Goal: Task Accomplishment & Management: Manage account settings

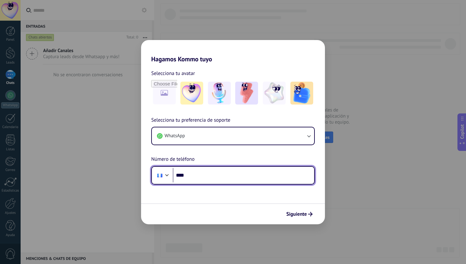
click at [278, 176] on input "****" at bounding box center [244, 175] width 142 height 15
click at [209, 173] on input "****" at bounding box center [244, 175] width 142 height 15
type input "**********"
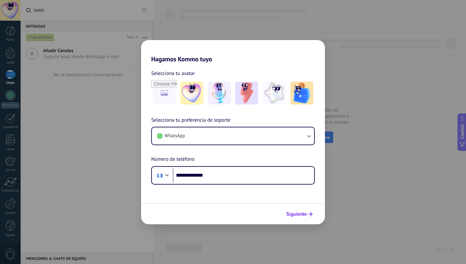
click at [293, 214] on span "Siguiente" at bounding box center [297, 214] width 21 height 4
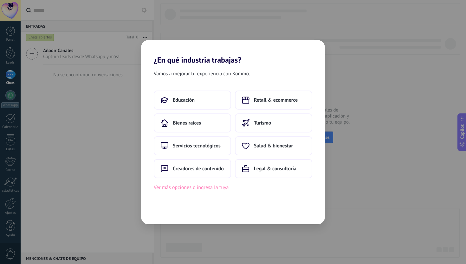
click at [212, 187] on button "Ver más opciones o ingresa la tuya" at bounding box center [191, 187] width 75 height 8
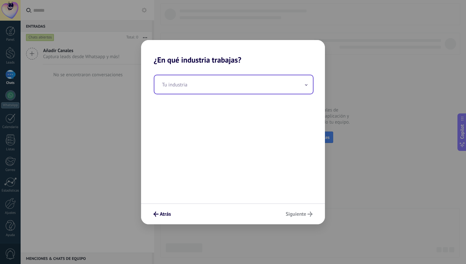
click at [217, 83] on input "text" at bounding box center [234, 84] width 159 height 18
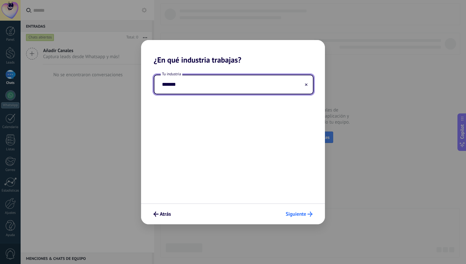
type input "*******"
click at [286, 212] on span "Siguiente" at bounding box center [296, 214] width 21 height 4
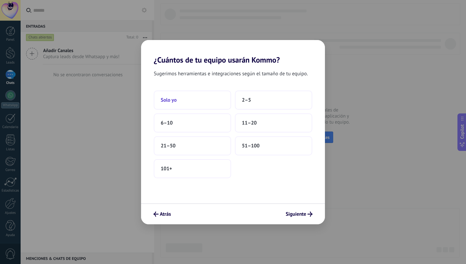
click at [228, 99] on button "Solo yo" at bounding box center [192, 99] width 77 height 19
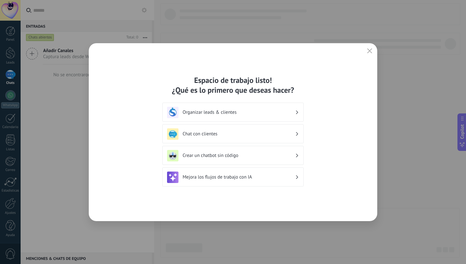
click at [294, 134] on h3 "Chat con clientes" at bounding box center [239, 134] width 113 height 6
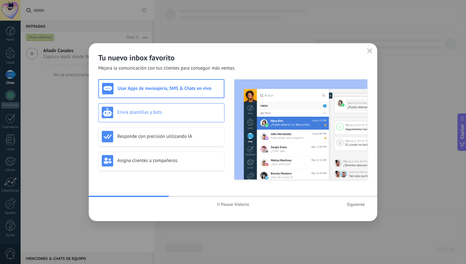
click at [205, 114] on h3 "Envía plantillas y bots" at bounding box center [169, 112] width 104 height 6
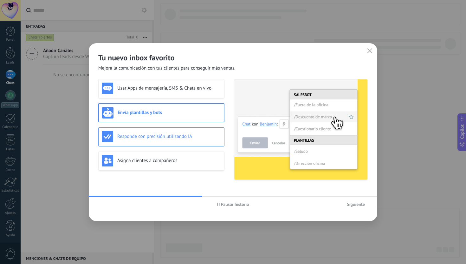
click at [205, 135] on h3 "Responde con precisión utilizando IA" at bounding box center [169, 136] width 104 height 6
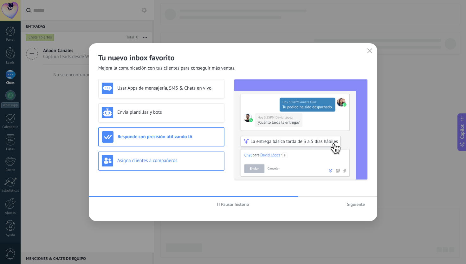
click at [201, 163] on h3 "Asigna clientes a compañeros" at bounding box center [169, 160] width 104 height 6
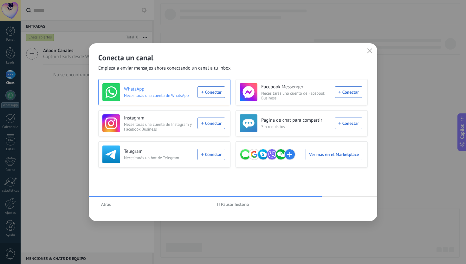
click at [216, 93] on div "WhatsApp Necesitarás una cuenta de WhatsApp Conectar" at bounding box center [163, 92] width 123 height 18
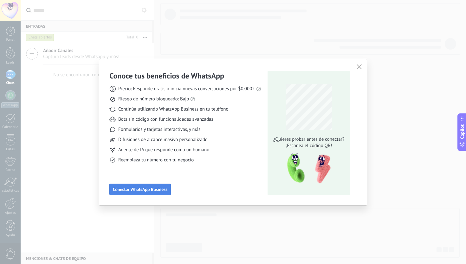
click at [151, 188] on span "Conectar WhatsApp Business" at bounding box center [140, 189] width 55 height 4
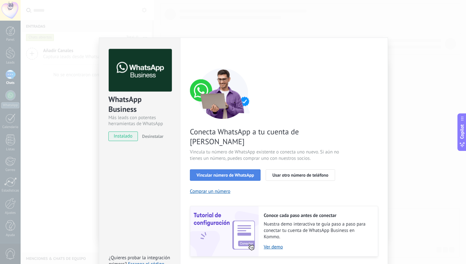
click at [250, 173] on span "Vincular número de WhatsApp" at bounding box center [225, 175] width 57 height 4
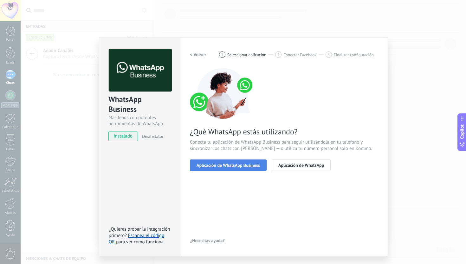
click at [252, 167] on span "Aplicación de WhatsApp Business" at bounding box center [228, 165] width 63 height 4
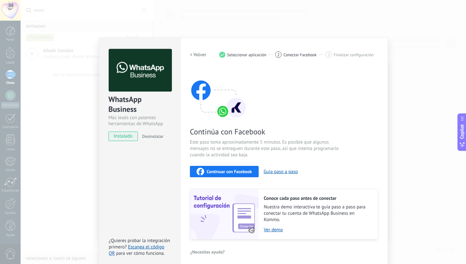
scroll to position [4, 0]
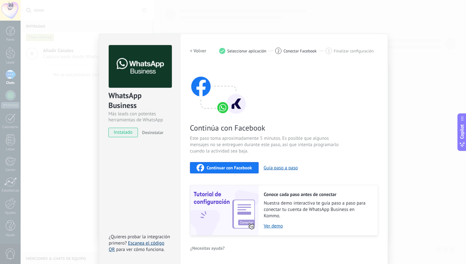
click at [158, 242] on link "Escanea el código QR" at bounding box center [137, 246] width 56 height 12
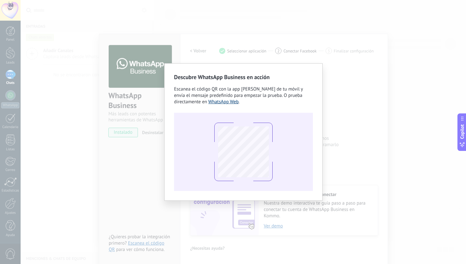
click at [221, 103] on link "WhatsApp Web" at bounding box center [223, 102] width 30 height 6
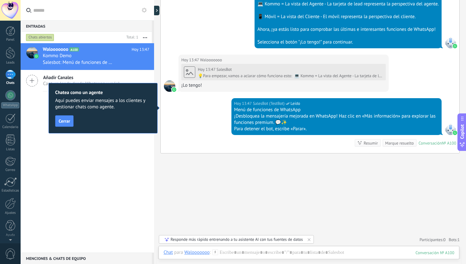
scroll to position [10, 0]
click at [72, 122] on button "Cerrar" at bounding box center [64, 120] width 18 height 11
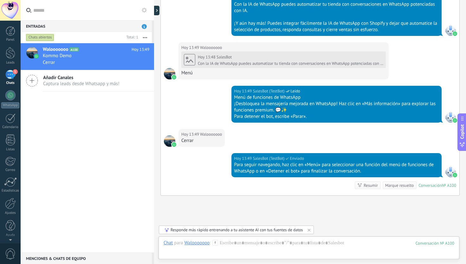
scroll to position [645, 0]
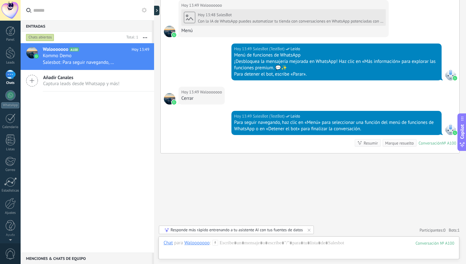
click at [12, 74] on div "1" at bounding box center [10, 74] width 10 height 9
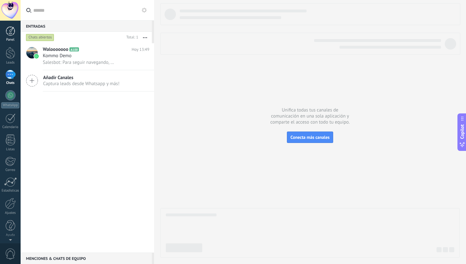
click at [13, 27] on div at bounding box center [11, 31] width 10 height 10
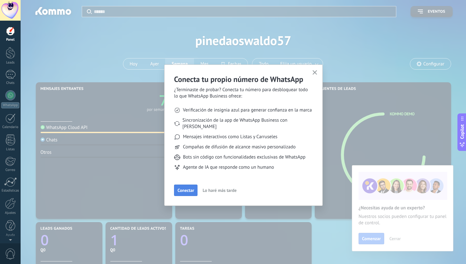
click at [192, 188] on span "Conectar" at bounding box center [186, 190] width 17 height 4
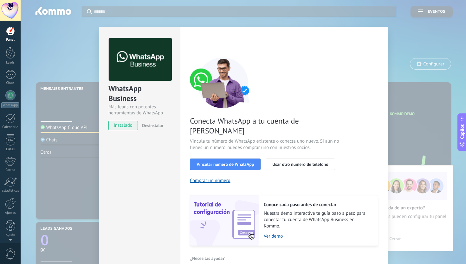
scroll to position [11, 0]
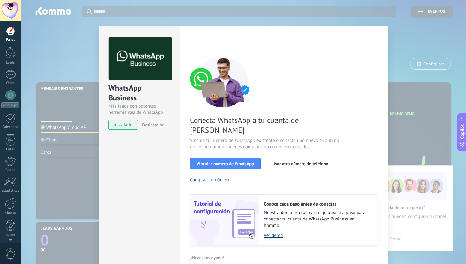
click at [274, 232] on link "Ver demo" at bounding box center [318, 235] width 108 height 6
click at [232, 161] on span "Vincular número de WhatsApp" at bounding box center [225, 163] width 57 height 4
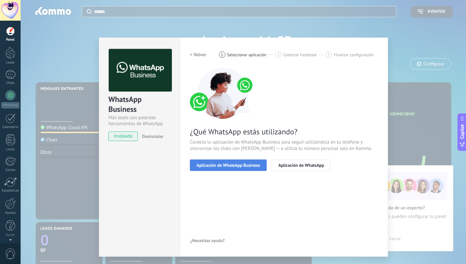
click at [252, 167] on span "Aplicación de WhatsApp Business" at bounding box center [228, 165] width 63 height 4
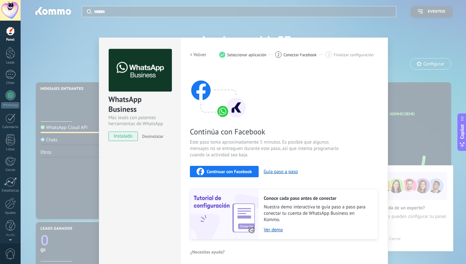
click at [244, 170] on span "Continuar con Facebook" at bounding box center [229, 171] width 45 height 4
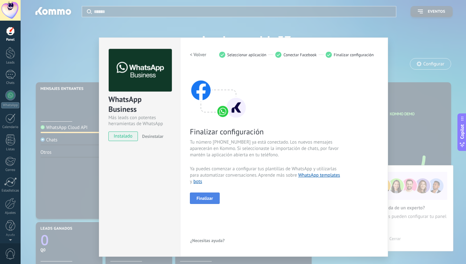
click at [198, 200] on span "Finalizar" at bounding box center [205, 198] width 17 height 4
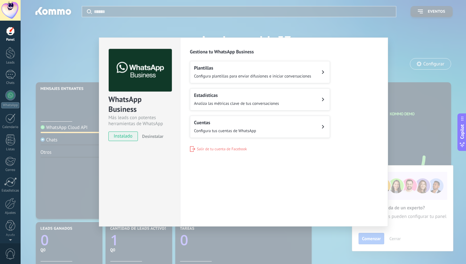
click at [314, 72] on button "Plantillas Configura plantillas para enviar difusiones e iniciar conversaciones" at bounding box center [260, 72] width 140 height 22
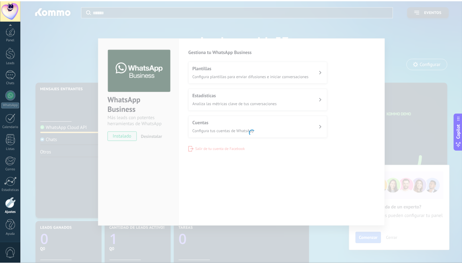
scroll to position [0, 0]
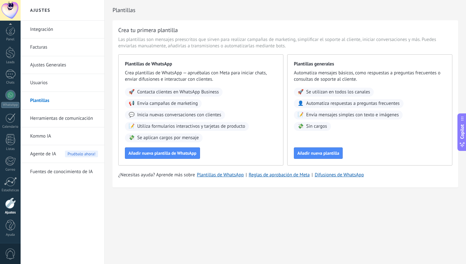
click at [95, 34] on link "Integración" at bounding box center [64, 30] width 68 height 18
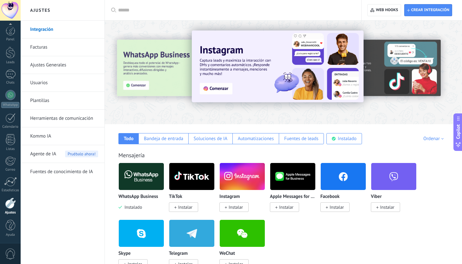
click at [46, 50] on link "Facturas" at bounding box center [64, 47] width 68 height 18
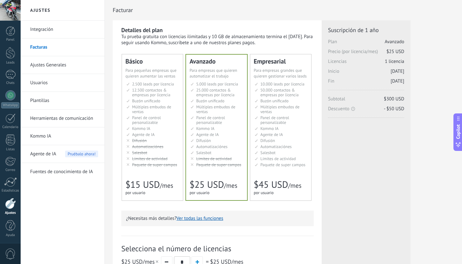
click at [167, 101] on li "Общий inbox Unified inbox Buzón unificado Inbox unificado Inbox terpadu Birleşi…" at bounding box center [152, 100] width 53 height 5
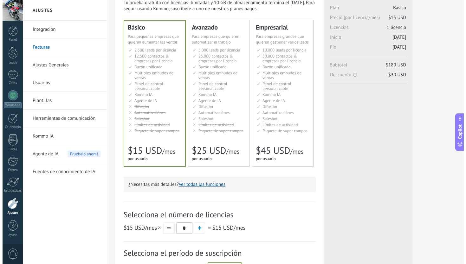
scroll to position [36, 0]
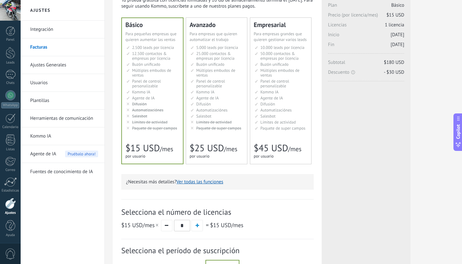
click at [218, 182] on button "Ver todas las funciones" at bounding box center [199, 182] width 47 height 6
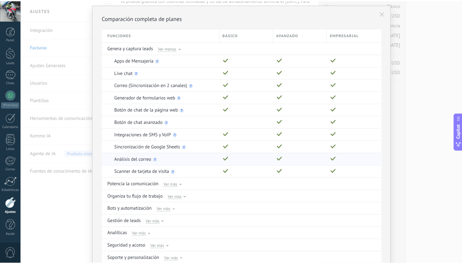
scroll to position [0, 0]
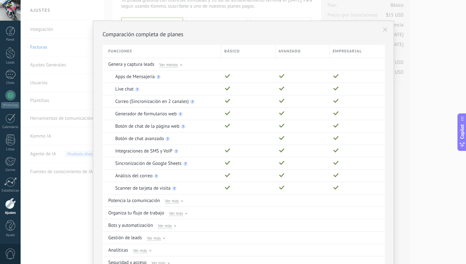
click at [81, 22] on div "Comparación completa de planes Funciones Básico Avanzado Empresarial Genera y c…" at bounding box center [244, 132] width 446 height 264
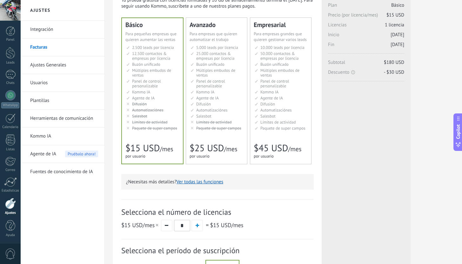
click at [75, 25] on link "Integración" at bounding box center [64, 30] width 68 height 18
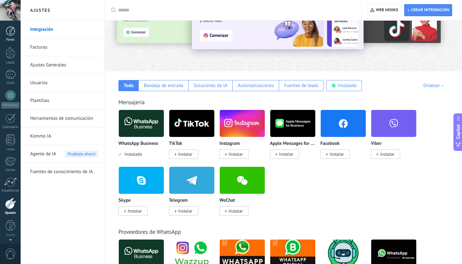
click at [15, 36] on link "Panel" at bounding box center [10, 34] width 21 height 16
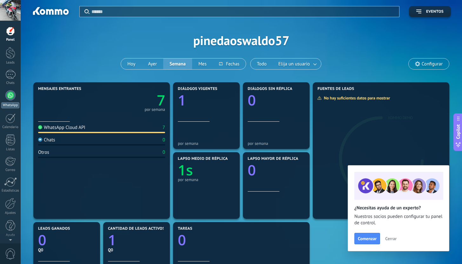
click at [12, 101] on link "WhatsApp" at bounding box center [10, 99] width 21 height 18
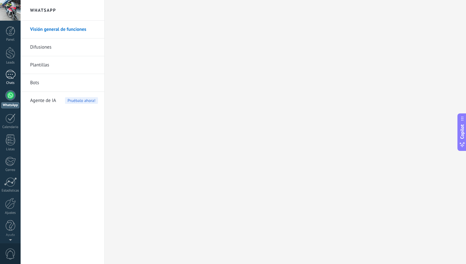
click at [13, 77] on div at bounding box center [10, 74] width 10 height 9
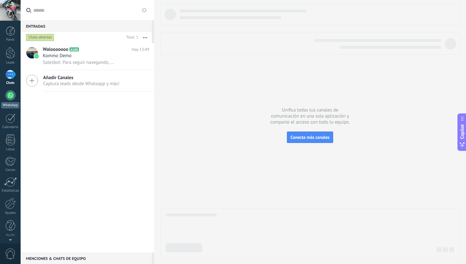
click at [11, 94] on div at bounding box center [10, 95] width 10 height 10
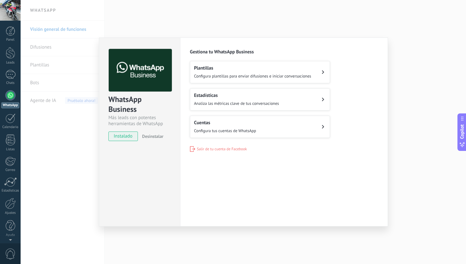
click at [252, 76] on span "Configura plantillas para enviar difusiones e iniciar conversaciones" at bounding box center [252, 75] width 117 height 5
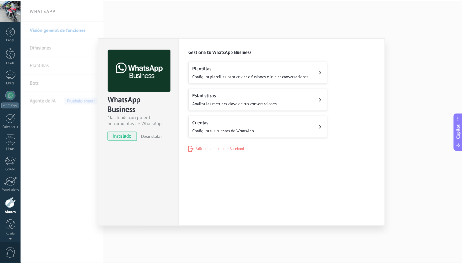
scroll to position [0, 0]
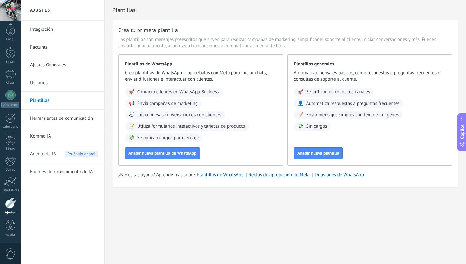
click at [54, 117] on link "Herramientas de comunicación" at bounding box center [64, 118] width 68 height 18
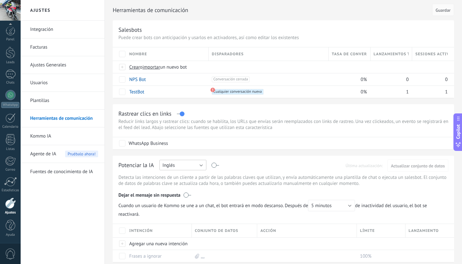
click at [202, 164] on button "Inglés" at bounding box center [182, 165] width 47 height 10
click at [183, 186] on span "Español" at bounding box center [179, 187] width 49 height 6
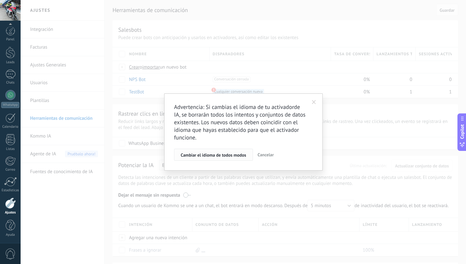
click at [242, 157] on span "Cambiar el idioma de todos modos" at bounding box center [214, 155] width 66 height 4
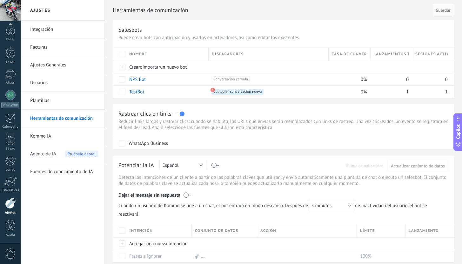
click at [64, 138] on link "Kommo IA" at bounding box center [64, 136] width 68 height 18
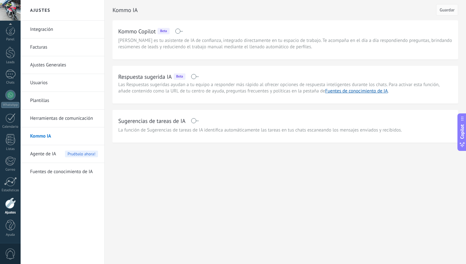
click at [52, 155] on span "Agente de IA" at bounding box center [43, 154] width 26 height 18
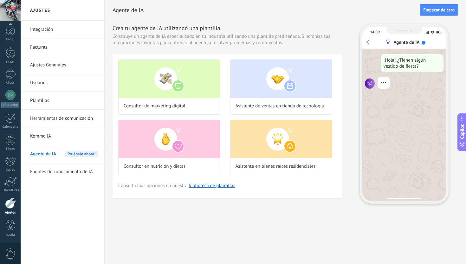
click at [41, 27] on link "Integración" at bounding box center [64, 30] width 68 height 18
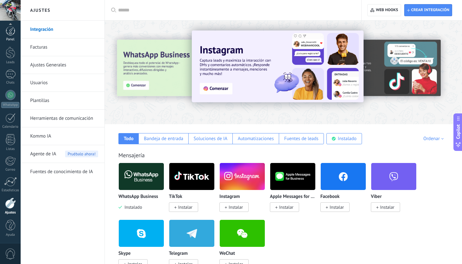
click at [7, 31] on div at bounding box center [11, 31] width 10 height 10
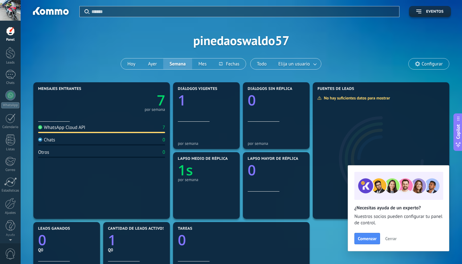
click at [434, 64] on span "Configurar" at bounding box center [431, 63] width 21 height 5
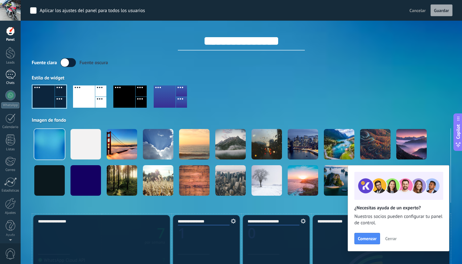
click at [10, 77] on div at bounding box center [10, 74] width 10 height 9
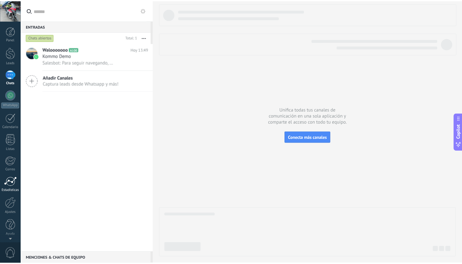
scroll to position [0, 0]
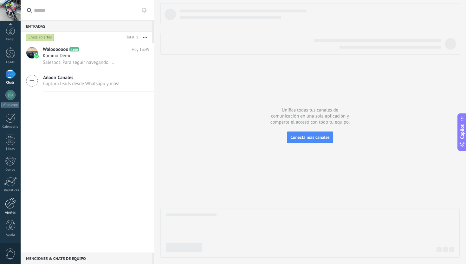
click at [9, 206] on div at bounding box center [10, 202] width 11 height 11
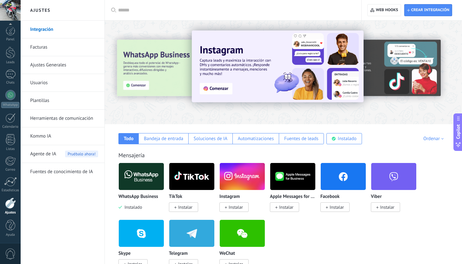
click at [148, 183] on img at bounding box center [141, 176] width 45 height 31
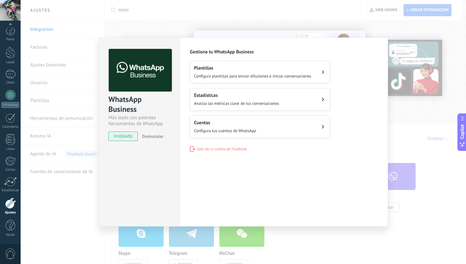
click at [249, 126] on div "Cuentas Configura tus cuentas de WhatsApp" at bounding box center [225, 127] width 62 height 14
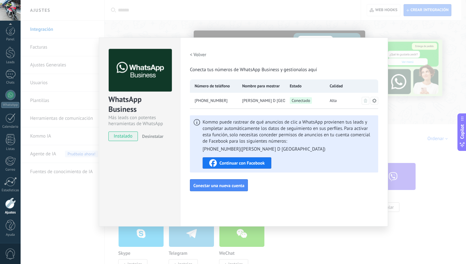
click at [257, 161] on span "Continuar con Facebook" at bounding box center [242, 163] width 45 height 4
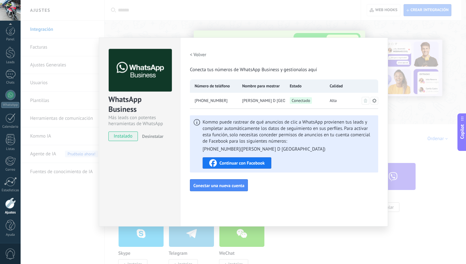
click at [38, 21] on div "WhatsApp Business Más leads con potentes herramientas de WhatsApp instalado Des…" at bounding box center [244, 132] width 446 height 264
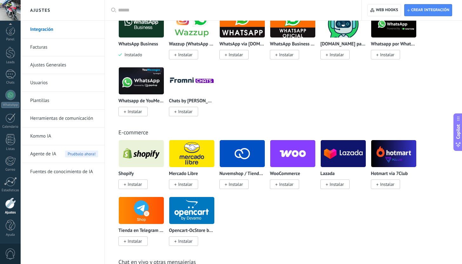
scroll to position [283, 0]
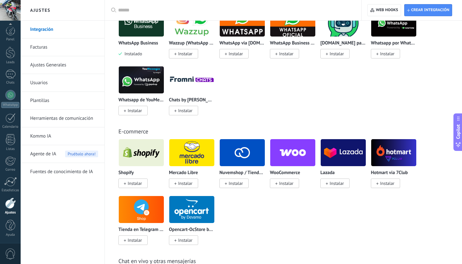
click at [43, 47] on link "Facturas" at bounding box center [64, 47] width 68 height 18
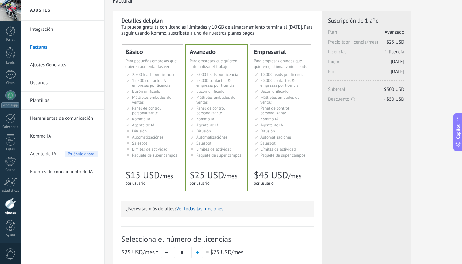
scroll to position [143, 0]
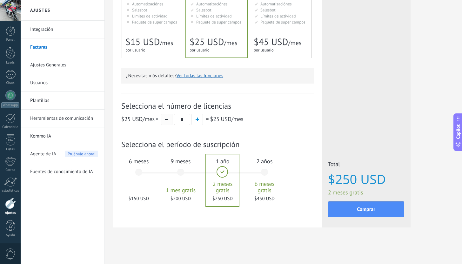
click at [169, 120] on button "button" at bounding box center [166, 119] width 11 height 11
click at [157, 47] on div "for 1 user for 1 user por usuario 为1个用户 para 1 usuário untuk 1 pengguna 1 kulla…" at bounding box center [149, 50] width 48 height 6
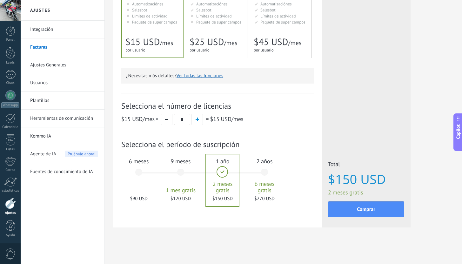
click at [136, 170] on div "6 meses $90 USD" at bounding box center [139, 175] width 34 height 45
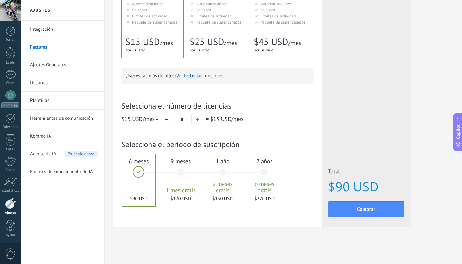
click at [64, 65] on link "Ajustes Generales" at bounding box center [64, 65] width 68 height 18
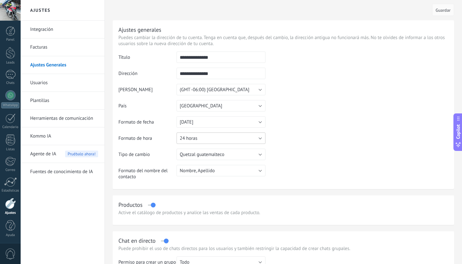
click at [209, 140] on button "24 horas" at bounding box center [220, 137] width 89 height 11
click at [207, 148] on span "12 horas" at bounding box center [218, 149] width 90 height 6
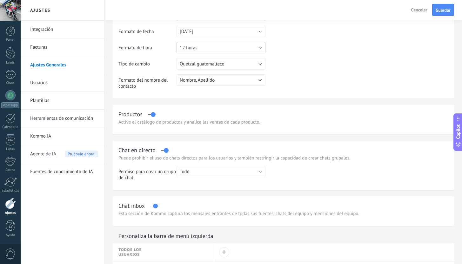
scroll to position [91, 0]
click at [220, 123] on div "Active el catálogo de productos y analice las ventas de cada producto." at bounding box center [283, 122] width 330 height 6
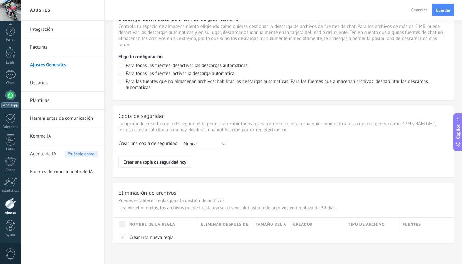
scroll to position [0, 0]
click at [15, 102] on div "WhatsApp" at bounding box center [10, 105] width 18 height 6
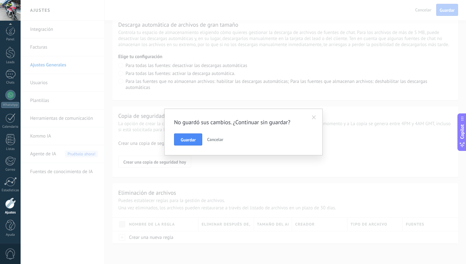
click at [198, 137] on button "Guardar" at bounding box center [188, 139] width 28 height 12
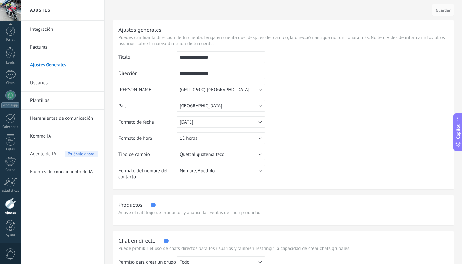
scroll to position [0, 0]
click at [14, 37] on link "Panel" at bounding box center [10, 34] width 21 height 16
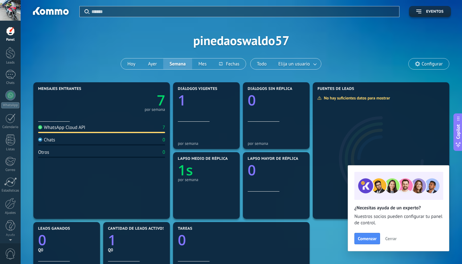
click at [101, 131] on div "WhatsApp Cloud API 7" at bounding box center [101, 128] width 127 height 9
click at [156, 129] on div "WhatsApp Cloud API 7" at bounding box center [101, 128] width 127 height 9
click at [155, 94] on icon "7" at bounding box center [133, 98] width 63 height 14
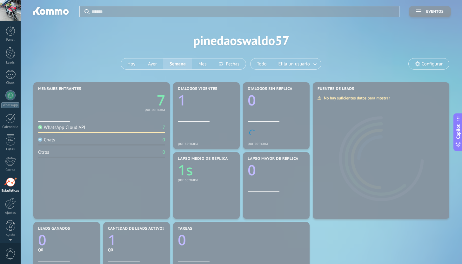
scroll to position [0, 0]
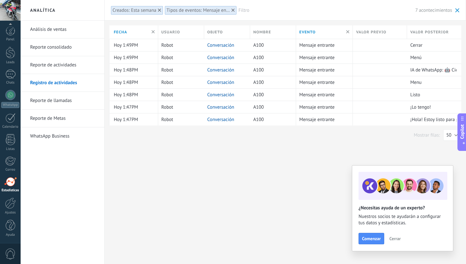
click at [214, 148] on div "Analítica Análisis de ventas Reporte consolidado Reporte de actividades Registr…" at bounding box center [244, 132] width 446 height 264
click at [73, 29] on link "Análisis de ventas" at bounding box center [64, 30] width 68 height 18
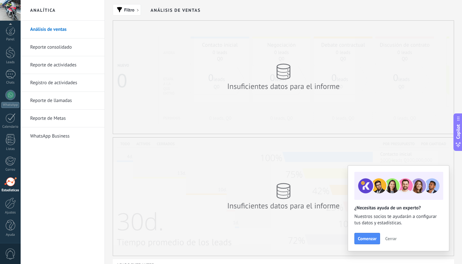
click at [68, 47] on link "Reporte consolidado" at bounding box center [64, 47] width 68 height 18
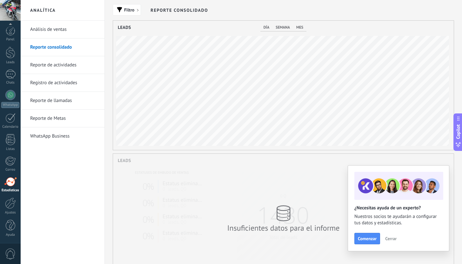
scroll to position [129, 340]
click at [72, 63] on link "Reporte de actividades" at bounding box center [64, 65] width 68 height 18
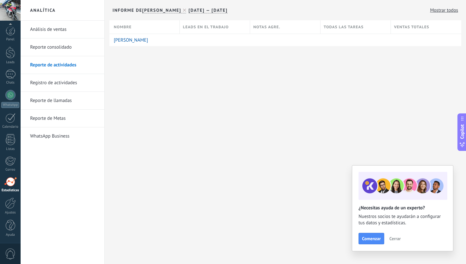
click at [68, 80] on link "Registro de actividades" at bounding box center [64, 83] width 68 height 18
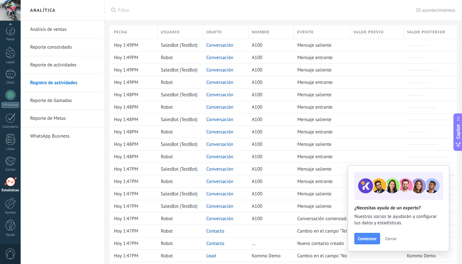
click at [68, 101] on link "Reporte de llamadas" at bounding box center [64, 101] width 68 height 18
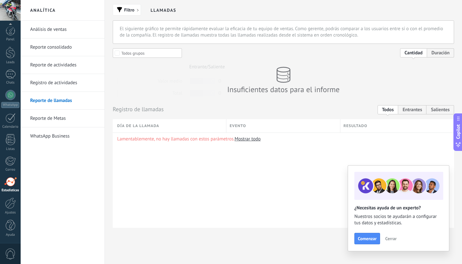
click at [68, 83] on link "Registro de actividades" at bounding box center [64, 83] width 68 height 18
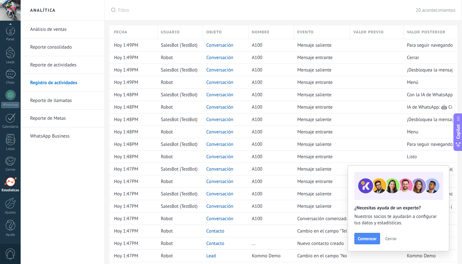
scroll to position [43, 0]
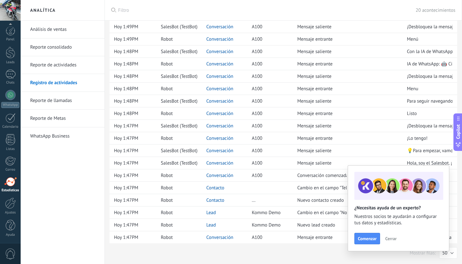
click at [393, 239] on span "Cerrar" at bounding box center [390, 238] width 11 height 4
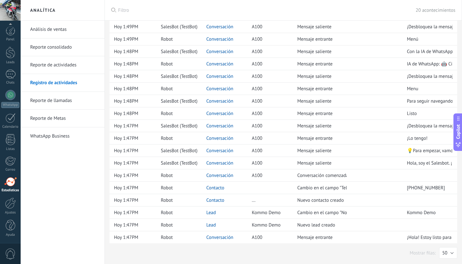
click at [70, 119] on link "Reporte de Metas" at bounding box center [64, 118] width 68 height 18
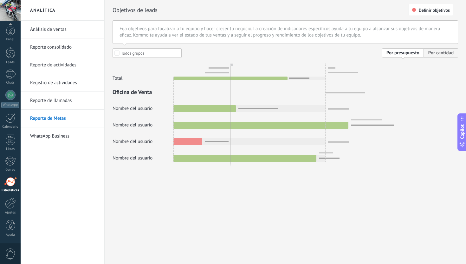
click at [68, 135] on link "WhatsApp Business" at bounding box center [64, 136] width 68 height 18
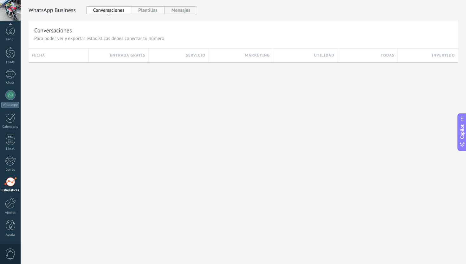
click at [147, 8] on button "Plantillas" at bounding box center [147, 10] width 33 height 8
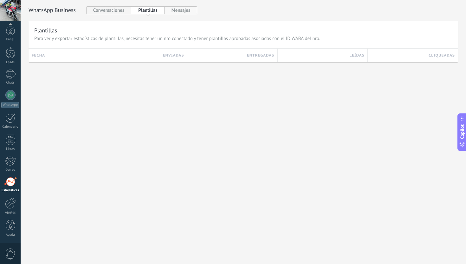
click at [187, 10] on button "Mensajes" at bounding box center [181, 10] width 33 height 8
click at [126, 9] on button "Conversaciones" at bounding box center [108, 10] width 45 height 8
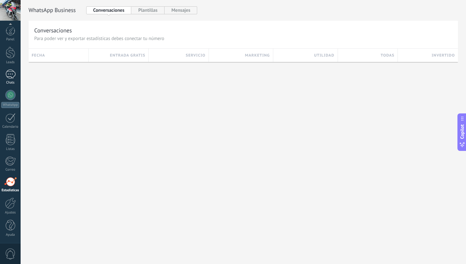
click at [10, 74] on div at bounding box center [10, 73] width 10 height 9
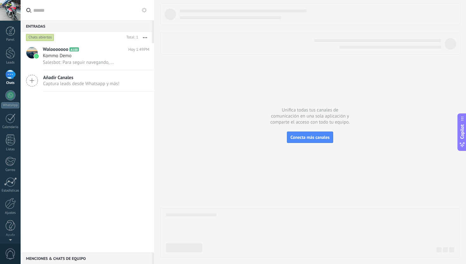
click at [85, 84] on span "Captura leads desde Whatsapp y más!" at bounding box center [81, 84] width 76 height 6
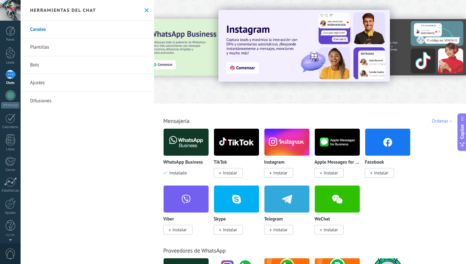
click at [65, 42] on link "Plantillas" at bounding box center [88, 47] width 134 height 18
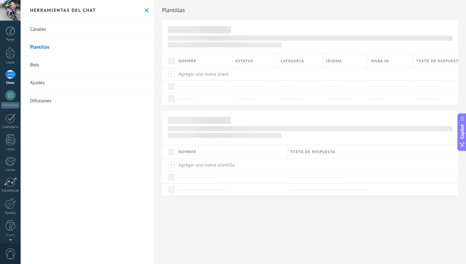
click at [62, 64] on link "Bots" at bounding box center [88, 65] width 134 height 18
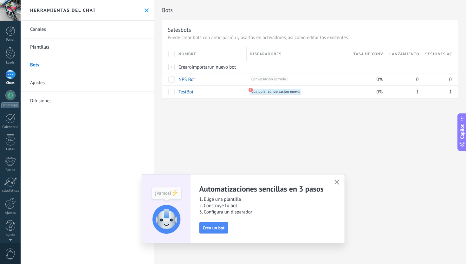
click at [51, 99] on link "Difusiones" at bounding box center [88, 101] width 134 height 18
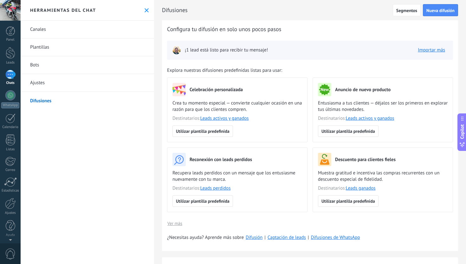
click at [14, 84] on div "Chats" at bounding box center [10, 83] width 18 height 4
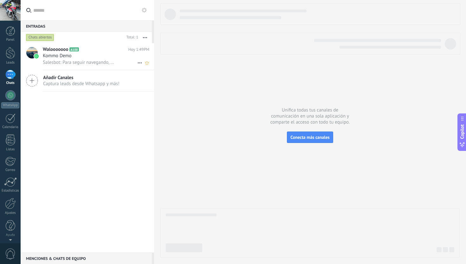
click at [96, 61] on span "Salesbot: Para seguir navegando, haz clic en «Menú» para seleccionar una funció…" at bounding box center [79, 62] width 72 height 6
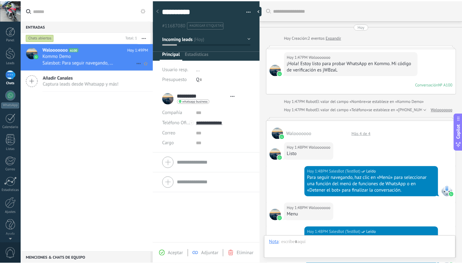
scroll to position [418, 0]
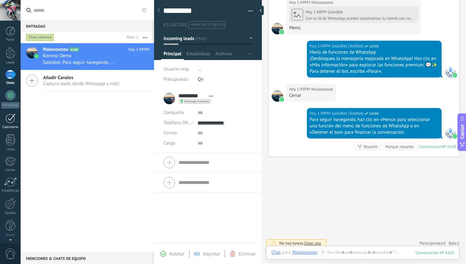
click at [10, 121] on div at bounding box center [10, 118] width 10 height 10
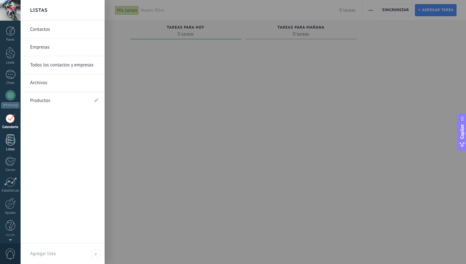
click at [9, 138] on div at bounding box center [11, 139] width 10 height 11
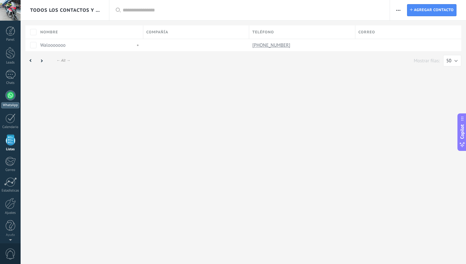
click at [13, 94] on div at bounding box center [10, 95] width 10 height 10
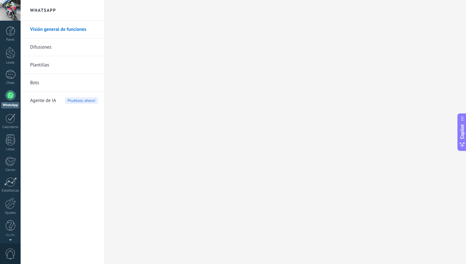
click at [54, 29] on link "Visión general de funciones" at bounding box center [64, 30] width 68 height 18
click at [77, 51] on link "Difusiones" at bounding box center [64, 47] width 68 height 18
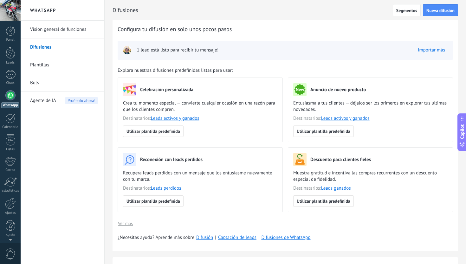
click at [65, 63] on link "Plantillas" at bounding box center [64, 65] width 68 height 18
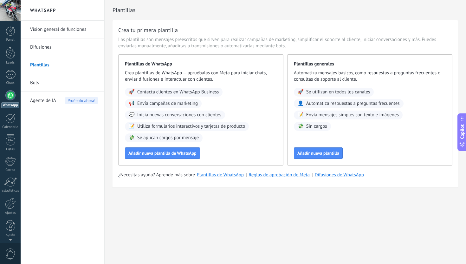
click at [57, 89] on link "Bots" at bounding box center [64, 83] width 68 height 18
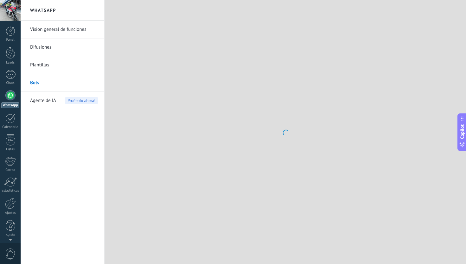
click at [53, 101] on span "Agente de IA" at bounding box center [43, 101] width 26 height 18
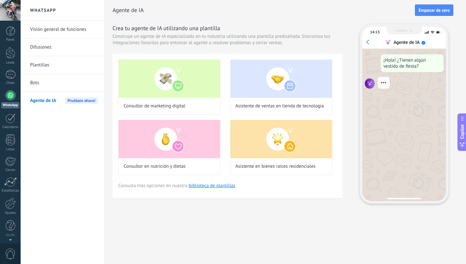
click at [55, 95] on span "Agente de IA" at bounding box center [43, 101] width 26 height 18
click at [80, 10] on h2 "WhatsApp" at bounding box center [63, 10] width 68 height 21
click at [55, 9] on h2 "WhatsApp" at bounding box center [63, 10] width 68 height 21
click at [16, 26] on div "Panel Leads Chats WhatsApp Clientes" at bounding box center [20, 132] width 41 height 222
click at [15, 28] on link "Panel" at bounding box center [10, 34] width 21 height 16
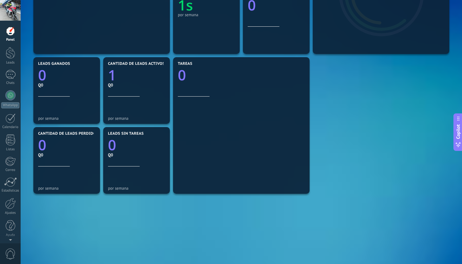
scroll to position [185, 0]
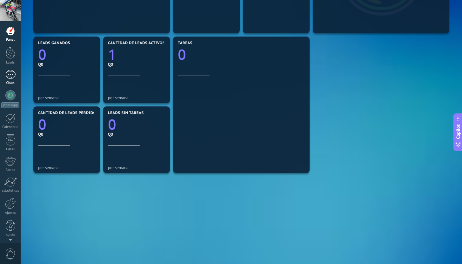
click at [12, 74] on div at bounding box center [10, 74] width 10 height 9
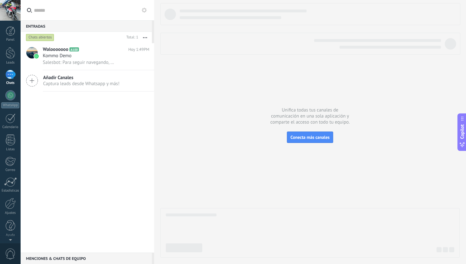
click at [145, 38] on button "button" at bounding box center [145, 37] width 14 height 11
click at [146, 37] on button "button" at bounding box center [145, 37] width 14 height 11
click at [6, 99] on link "WhatsApp" at bounding box center [10, 99] width 21 height 18
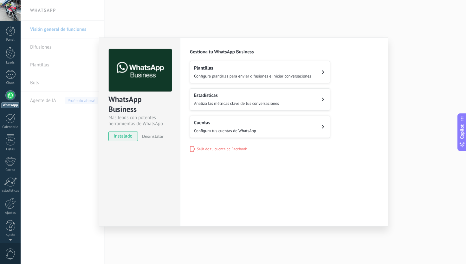
click at [131, 136] on span "instalado" at bounding box center [123, 136] width 29 height 10
click at [262, 127] on button "Cuentas Configura tus cuentas de WhatsApp" at bounding box center [260, 127] width 140 height 22
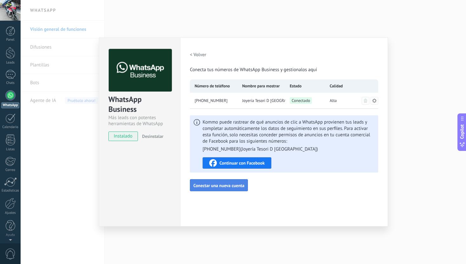
click at [227, 188] on span "Conectar una nueva cuenta" at bounding box center [219, 185] width 51 height 4
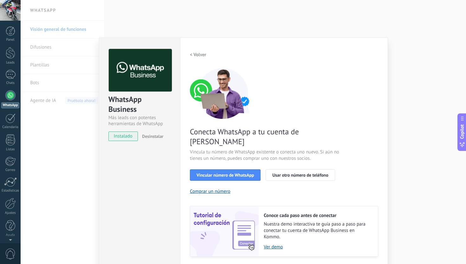
click at [201, 54] on h2 "< Volver" at bounding box center [198, 55] width 17 height 6
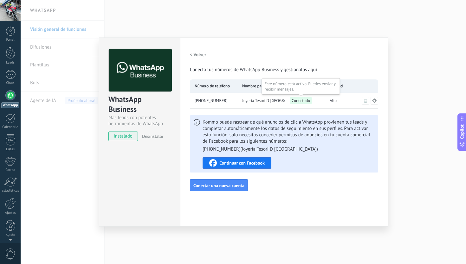
click at [303, 100] on span "Conectado" at bounding box center [301, 100] width 22 height 7
click at [374, 101] on icon at bounding box center [374, 100] width 5 height 5
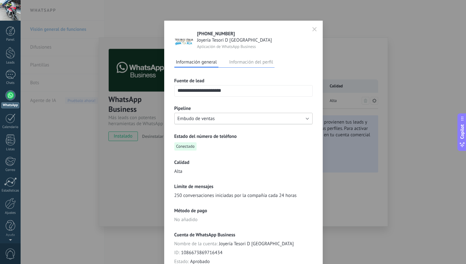
click at [230, 119] on button "Embudo de ventas" at bounding box center [244, 118] width 138 height 11
click at [259, 117] on span "Embudo de ventas" at bounding box center [241, 119] width 140 height 6
click at [313, 29] on icon "button" at bounding box center [315, 29] width 4 height 4
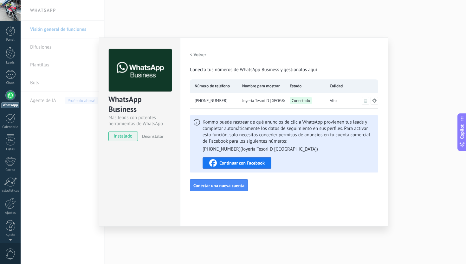
click at [78, 130] on div "WhatsApp Business Más leads con potentes herramientas de WhatsApp instalado Des…" at bounding box center [244, 132] width 446 height 264
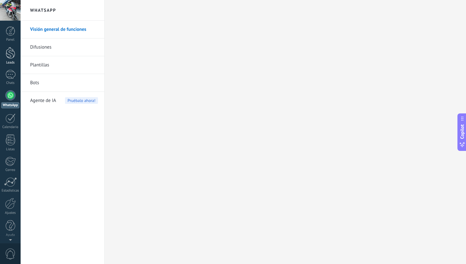
click at [11, 53] on div at bounding box center [11, 53] width 10 height 12
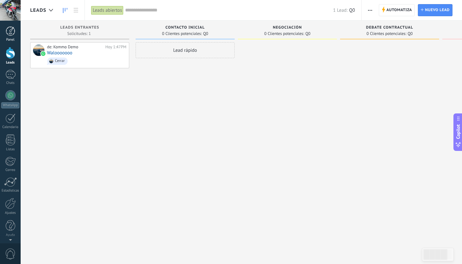
click at [9, 32] on div at bounding box center [11, 31] width 10 height 10
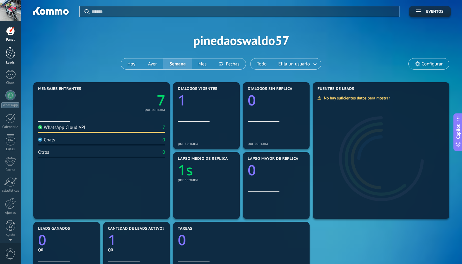
click at [8, 51] on div at bounding box center [11, 53] width 10 height 12
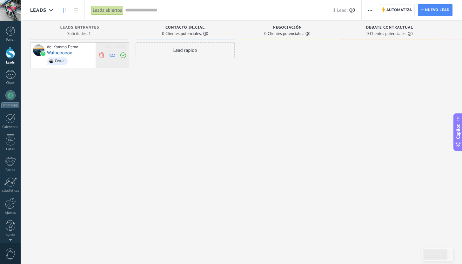
click at [100, 56] on use at bounding box center [101, 55] width 5 height 6
click at [194, 51] on div "Lead rápido" at bounding box center [185, 50] width 99 height 16
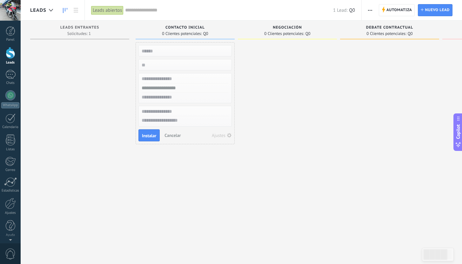
click at [291, 62] on div at bounding box center [287, 132] width 99 height 181
click at [107, 8] on div "Leads abiertos" at bounding box center [107, 10] width 32 height 9
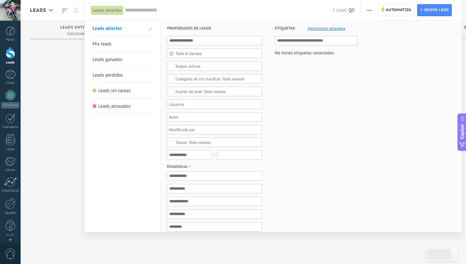
click at [103, 10] on div "Leads abiertos" at bounding box center [107, 10] width 32 height 9
click at [7, 109] on div "Panel Leads Chats WhatsApp Clientes" at bounding box center [10, 134] width 21 height 217
click at [14, 96] on div at bounding box center [10, 95] width 10 height 10
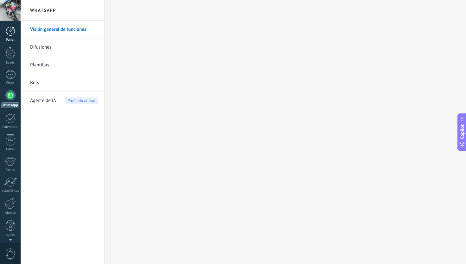
click at [15, 30] on link "Panel" at bounding box center [10, 34] width 21 height 16
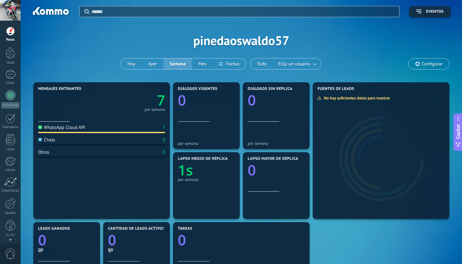
click at [118, 132] on div at bounding box center [101, 132] width 127 height 1
click at [157, 106] on text "7" at bounding box center [161, 99] width 8 height 19
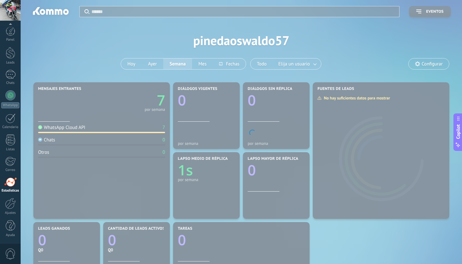
scroll to position [0, 0]
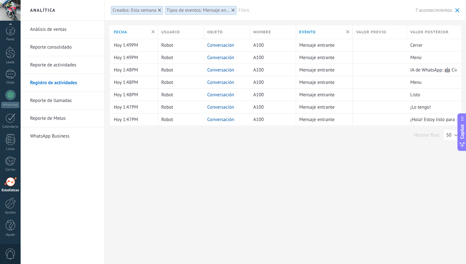
click at [64, 25] on link "Análisis de ventas" at bounding box center [64, 30] width 68 height 18
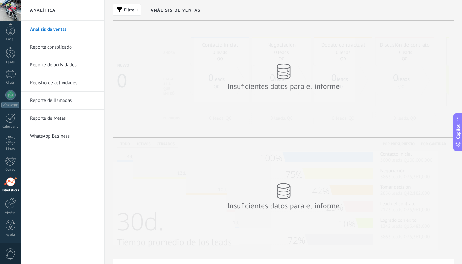
click at [70, 47] on link "Reporte consolidado" at bounding box center [64, 47] width 68 height 18
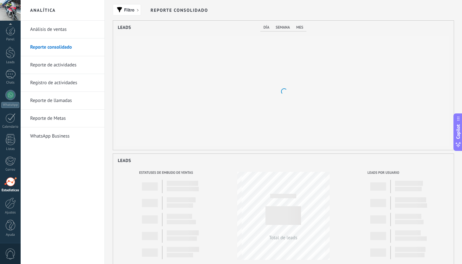
scroll to position [129, 340]
click at [69, 65] on link "Reporte de actividades" at bounding box center [64, 65] width 68 height 18
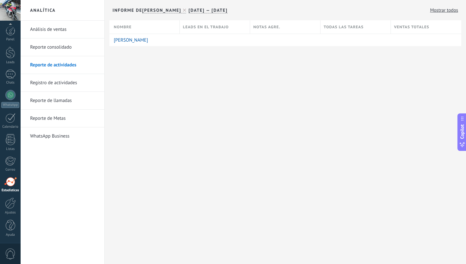
click at [68, 82] on link "Registro de actividades" at bounding box center [64, 83] width 68 height 18
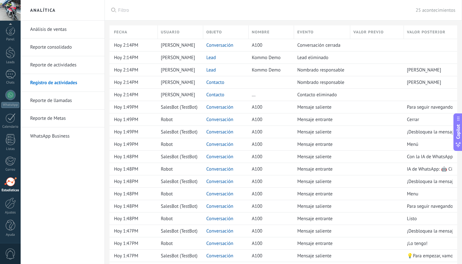
click at [56, 116] on link "Reporte de Metas" at bounding box center [64, 118] width 68 height 18
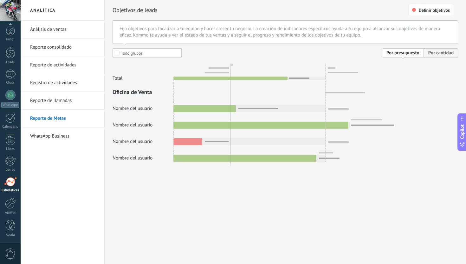
click at [55, 134] on link "WhatsApp Business" at bounding box center [64, 136] width 68 height 18
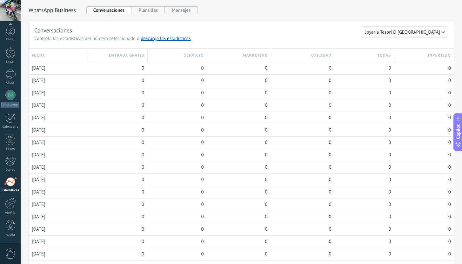
click at [156, 10] on button "Plantillas" at bounding box center [147, 10] width 33 height 8
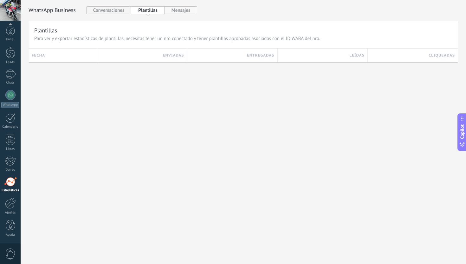
click at [191, 9] on button "Mensajes" at bounding box center [181, 10] width 33 height 8
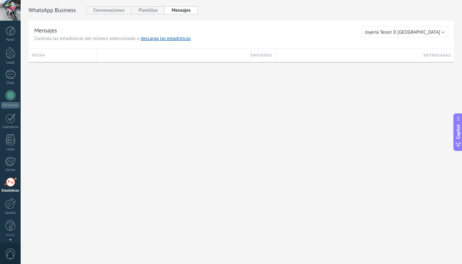
scroll to position [0, 0]
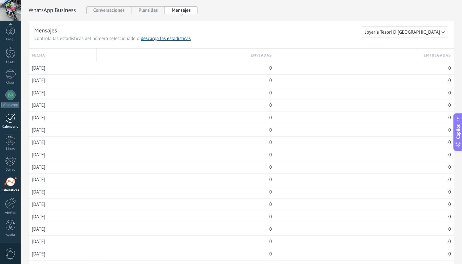
click at [5, 119] on div at bounding box center [10, 118] width 10 height 10
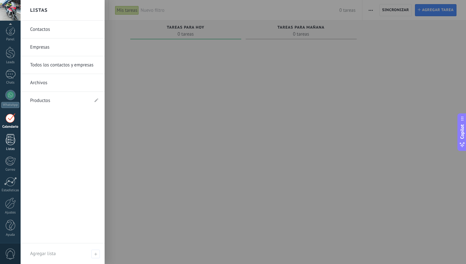
click at [6, 136] on div at bounding box center [11, 139] width 10 height 11
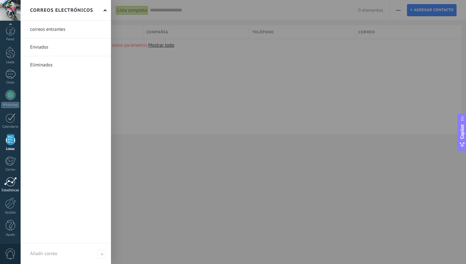
click at [9, 185] on div at bounding box center [10, 182] width 13 height 10
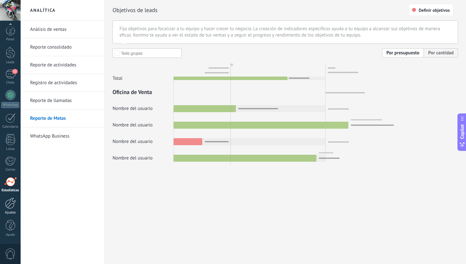
click at [10, 210] on link "Ajustes" at bounding box center [10, 205] width 21 height 17
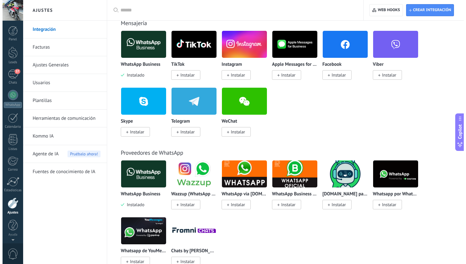
scroll to position [45, 0]
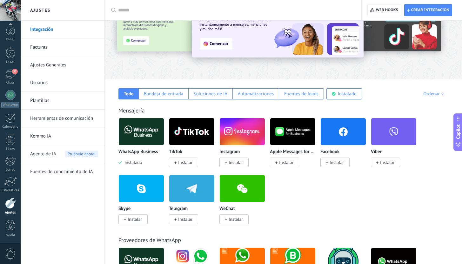
click at [9, 248] on span "0" at bounding box center [10, 253] width 11 height 11
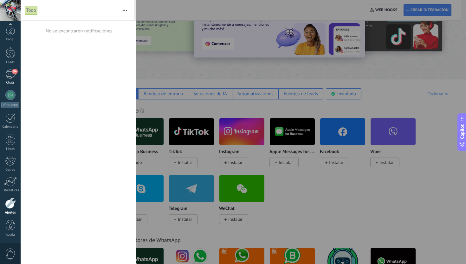
click at [9, 72] on div "54" at bounding box center [10, 73] width 10 height 9
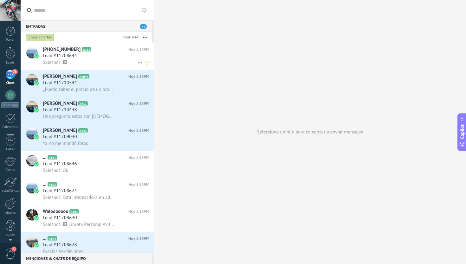
click at [102, 53] on div "Lead #11708644" at bounding box center [96, 56] width 107 height 6
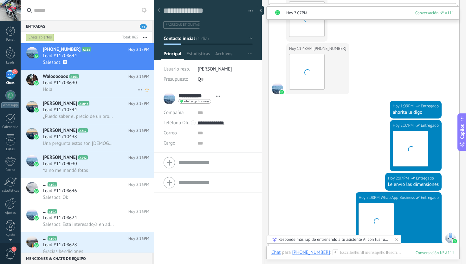
scroll to position [474, 0]
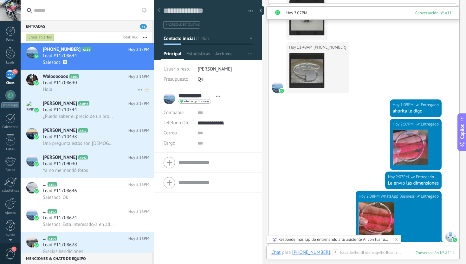
click at [94, 87] on div "Hola" at bounding box center [96, 89] width 107 height 7
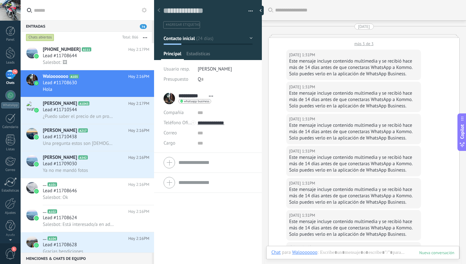
scroll to position [2061, 0]
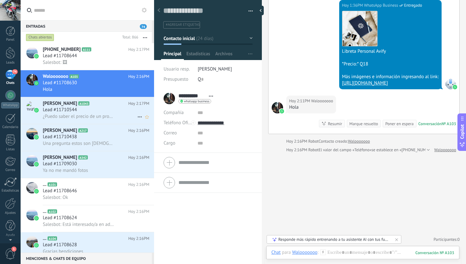
click at [101, 110] on div "Lead #11710544" at bounding box center [96, 110] width 107 height 6
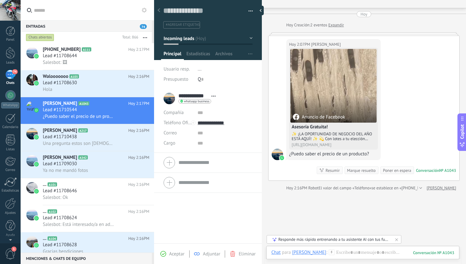
scroll to position [28, 0]
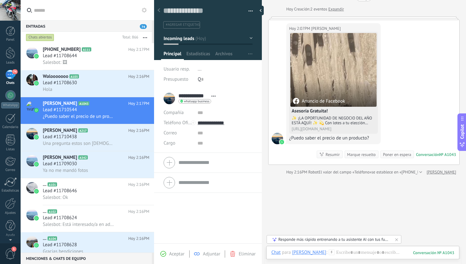
click at [143, 26] on span "74" at bounding box center [143, 26] width 7 height 5
click at [206, 55] on span "Estadísticas" at bounding box center [199, 55] width 24 height 9
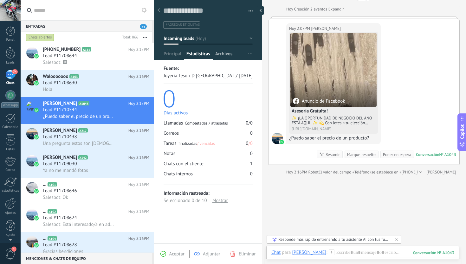
click at [227, 56] on span "Archivos" at bounding box center [223, 55] width 17 height 9
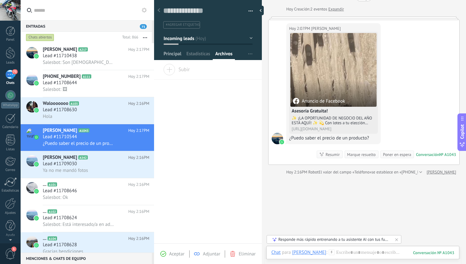
click at [175, 54] on span "Principal" at bounding box center [173, 55] width 18 height 9
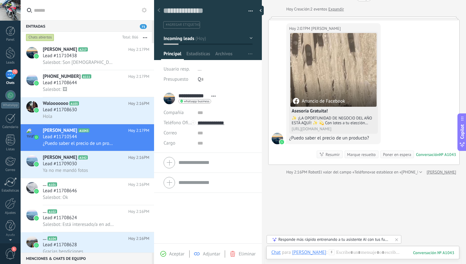
click at [161, 9] on div at bounding box center [159, 10] width 9 height 12
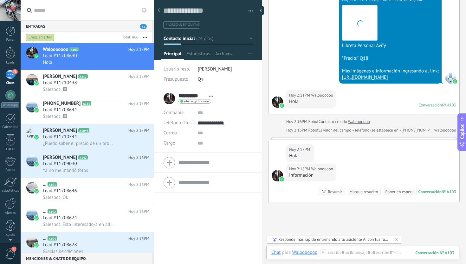
scroll to position [2095, 0]
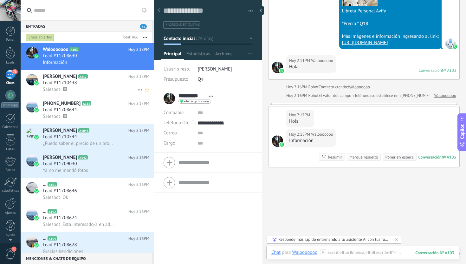
click at [88, 85] on div "Lead #11710438" at bounding box center [96, 83] width 107 height 6
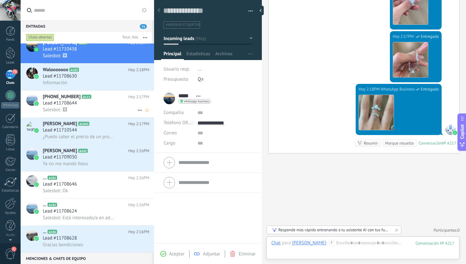
scroll to position [7, 0]
click at [106, 80] on div "Información" at bounding box center [96, 82] width 107 height 7
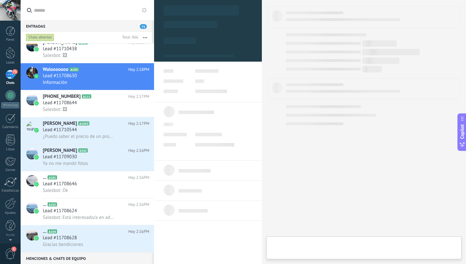
type textarea "**********"
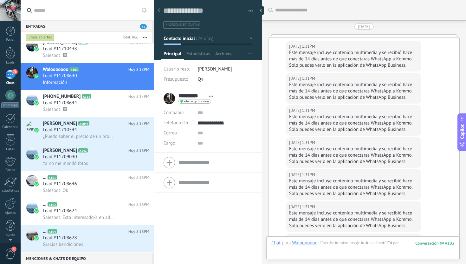
scroll to position [2093, 0]
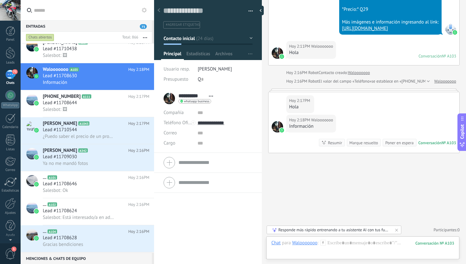
click at [309, 229] on div "Responde más rápido entrenando a tu asistente AI con tus fuentes de datos" at bounding box center [335, 229] width 112 height 5
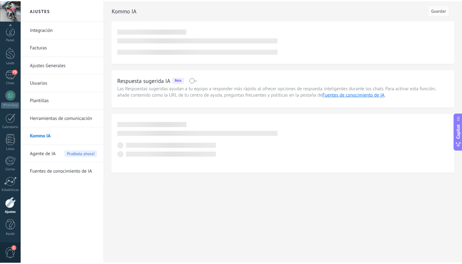
scroll to position [0, 0]
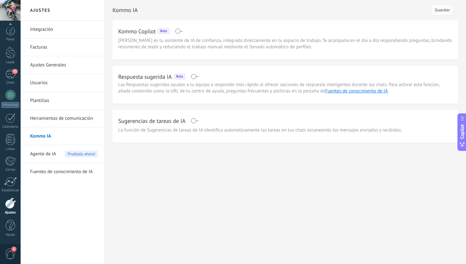
click at [291, 50] on span "Kommo Copilot es tu asistente de IA de confianza, integrado directamente en tu …" at bounding box center [285, 43] width 334 height 13
click at [200, 77] on div "Respuesta sugerida IA Beta" at bounding box center [285, 76] width 334 height 10
click at [198, 76] on span at bounding box center [195, 76] width 8 height 5
click at [194, 120] on span at bounding box center [195, 120] width 8 height 5
click at [439, 10] on span "Guardar" at bounding box center [442, 10] width 15 height 4
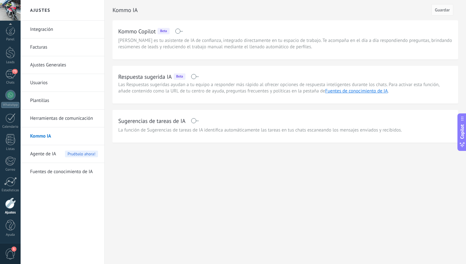
click at [56, 153] on span "Agente de IA" at bounding box center [43, 154] width 26 height 18
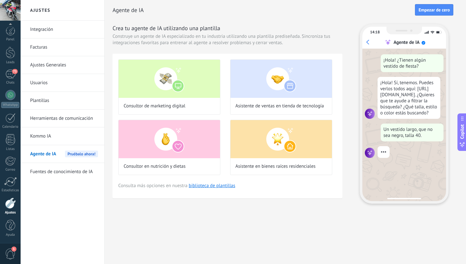
click at [50, 29] on link "Integración" at bounding box center [64, 30] width 68 height 18
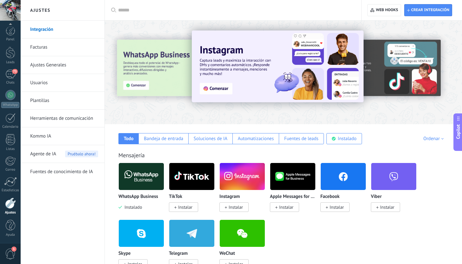
click at [63, 50] on link "Facturas" at bounding box center [64, 47] width 68 height 18
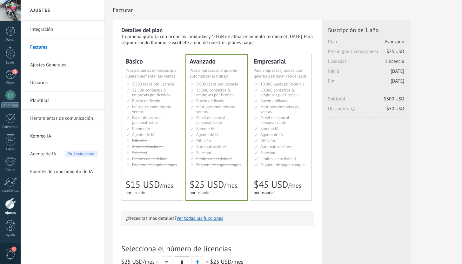
click at [177, 99] on li "Общий inbox Unified inbox Buzón unificado Inbox unificado Inbox terpadu Birleşi…" at bounding box center [152, 100] width 53 height 5
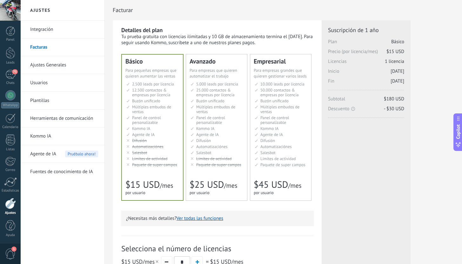
click at [239, 112] on li "Множество воронок Multiple sales pipelines Múltiples embudos de ventas Vários f…" at bounding box center [216, 109] width 53 height 10
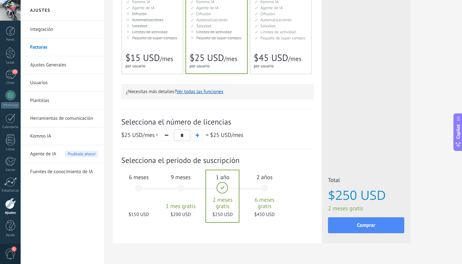
scroll to position [143, 0]
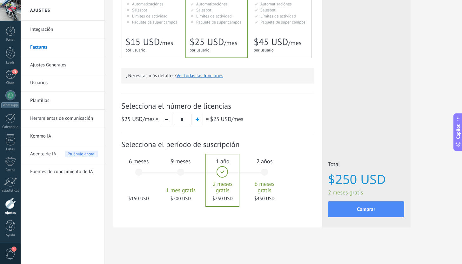
click at [145, 188] on div "6 meses $150 USD" at bounding box center [139, 175] width 34 height 45
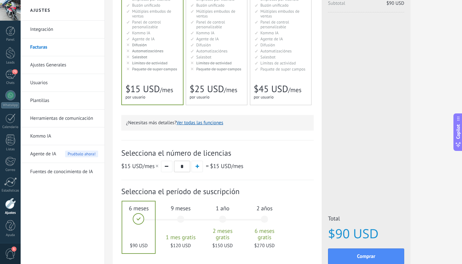
scroll to position [48, 0]
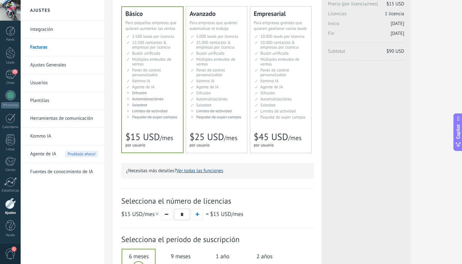
click at [266, 102] on ul "10.000 сделок на место 10.000 leads per seat 10.000 leads por licencia 添加线索和联系人…" at bounding box center [280, 76] width 53 height 85
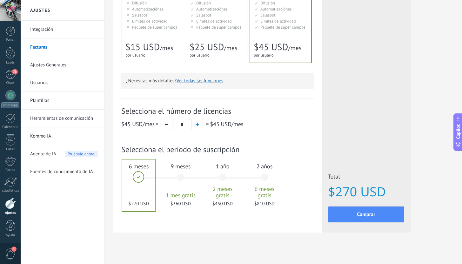
scroll to position [143, 0]
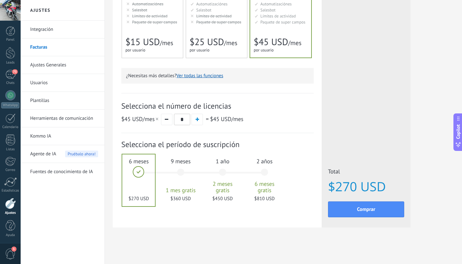
click at [210, 36] on span "$25 USD" at bounding box center [206, 42] width 34 height 12
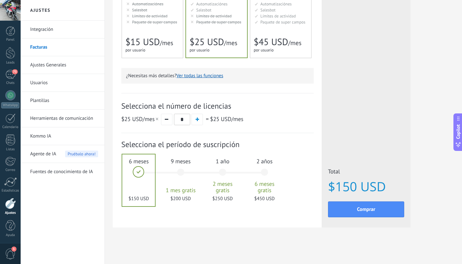
click at [222, 168] on div "1 año 2 meses gratis $250 USD" at bounding box center [222, 175] width 34 height 45
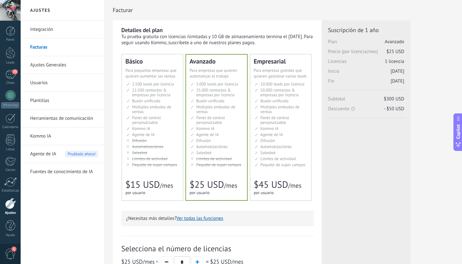
scroll to position [124, 0]
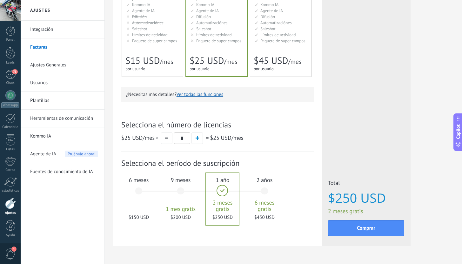
click at [133, 188] on div "6 meses $150 USD" at bounding box center [139, 193] width 34 height 45
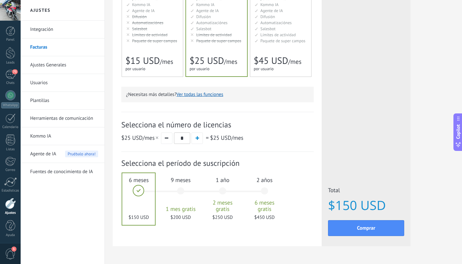
click at [51, 67] on link "Ajustes Generales" at bounding box center [64, 65] width 68 height 18
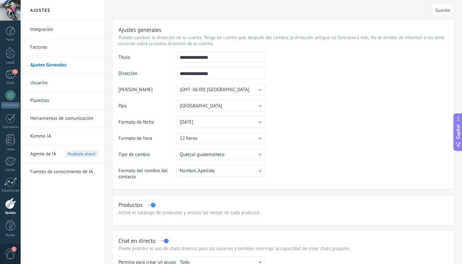
click at [228, 60] on input "**********" at bounding box center [220, 56] width 89 height 11
type input "*"
type input "**********"
click at [219, 74] on input "**********" at bounding box center [220, 73] width 89 height 11
type input "*"
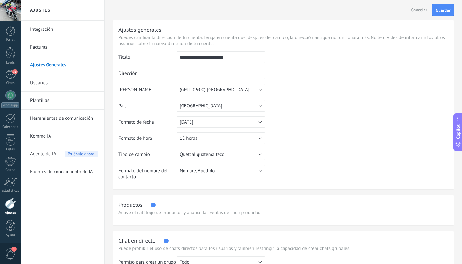
type input "*"
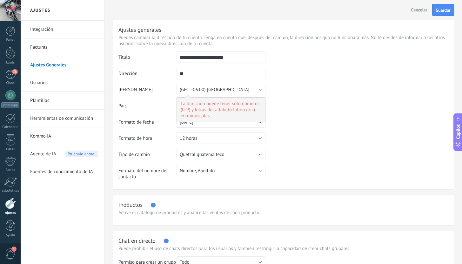
type input "*"
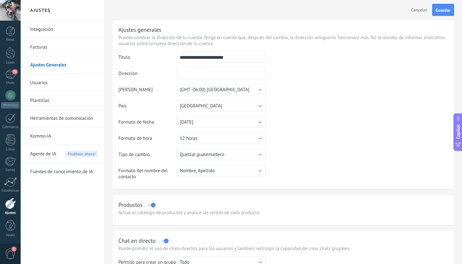
type input "*"
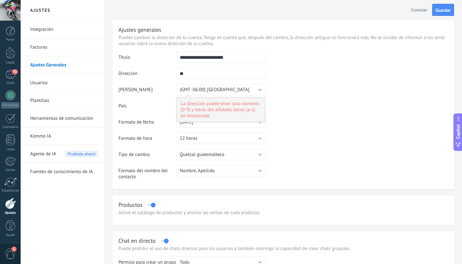
type input "*"
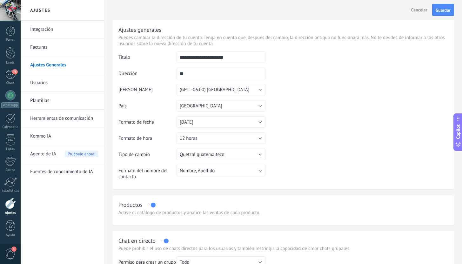
type input "*"
click at [344, 119] on table "**********" at bounding box center [283, 117] width 330 height 133
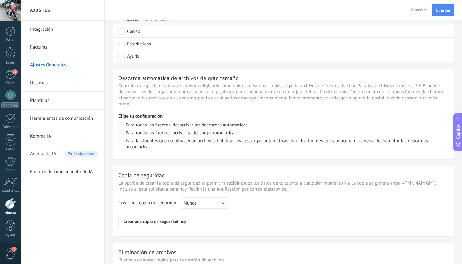
scroll to position [398, 0]
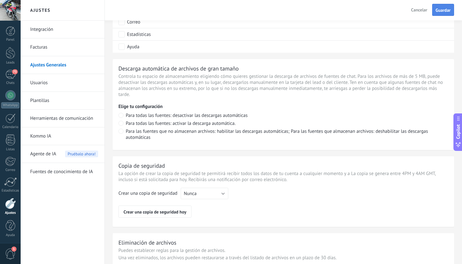
click at [448, 13] on button "Guardar" at bounding box center [443, 10] width 22 height 12
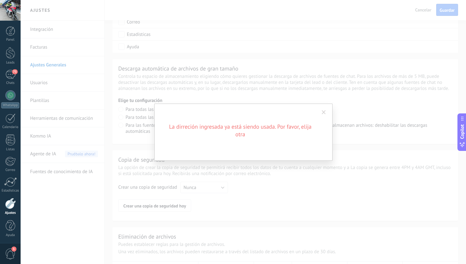
click at [201, 48] on div "La dirreción ingresada ya está siendo usada. Por favor, elija otra" at bounding box center [244, 132] width 446 height 264
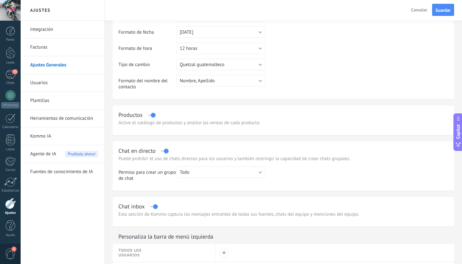
scroll to position [0, 0]
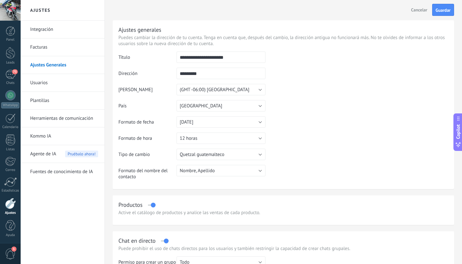
click at [208, 76] on input "*********" at bounding box center [220, 73] width 89 height 11
type input "*"
type input "**********"
click at [441, 11] on span "Guardar" at bounding box center [442, 10] width 15 height 4
